Goal: Entertainment & Leisure: Consume media (video, audio)

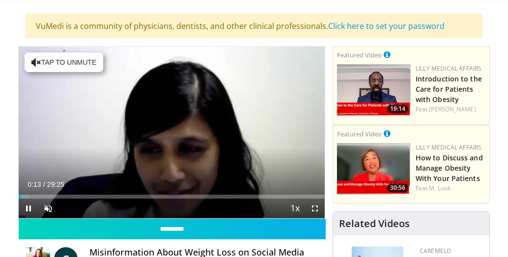
scroll to position [63, 0]
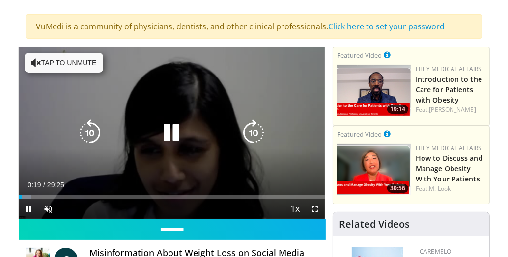
click at [62, 63] on button "Tap to unmute" at bounding box center [64, 63] width 79 height 20
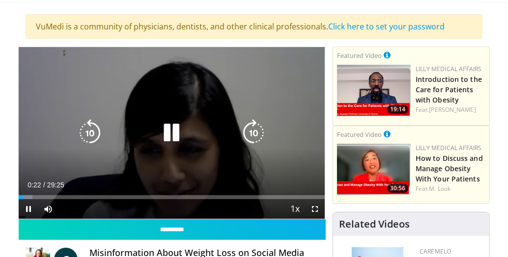
click at [261, 130] on icon "Video Player" at bounding box center [254, 133] width 28 height 28
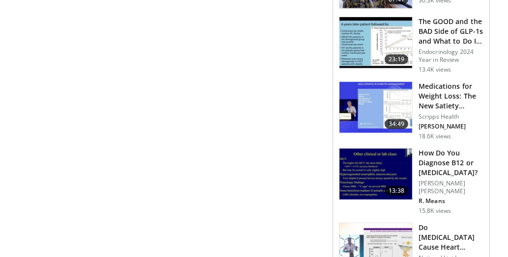
scroll to position [524, 0]
